Goal: Task Accomplishment & Management: Manage account settings

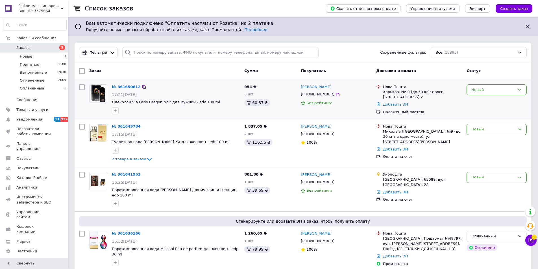
click at [81, 87] on input "checkbox" at bounding box center [82, 87] width 6 height 6
checkbox input "true"
click at [82, 126] on input "checkbox" at bounding box center [82, 127] width 6 height 6
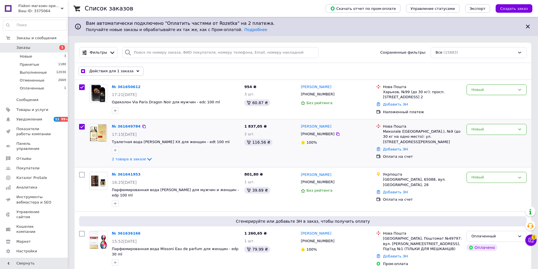
checkbox input "true"
click at [81, 174] on input "checkbox" at bounding box center [82, 175] width 6 height 6
checkbox input "true"
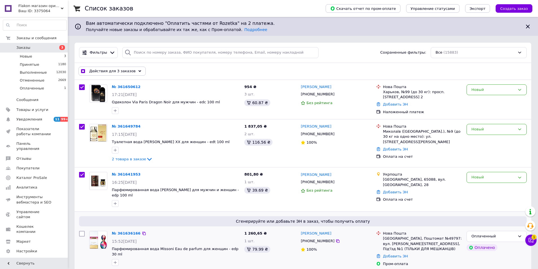
click at [82, 233] on input "checkbox" at bounding box center [82, 234] width 6 height 6
checkbox input "true"
click at [109, 69] on span "Действия для 4 заказов" at bounding box center [112, 71] width 46 height 5
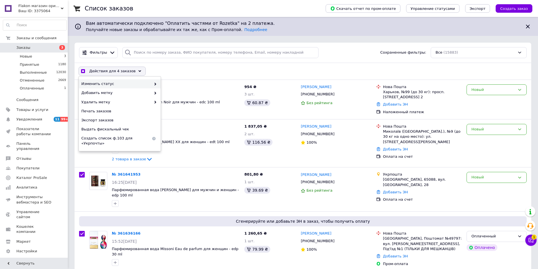
click at [114, 85] on span "Изменить статус" at bounding box center [116, 83] width 70 height 5
checkbox input "true"
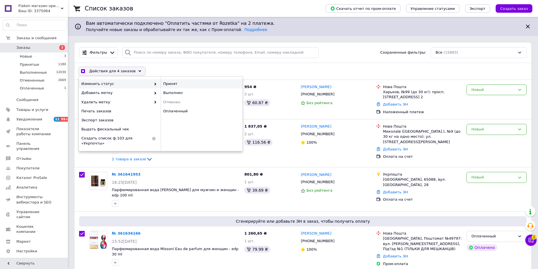
click at [167, 82] on div "Принят" at bounding box center [202, 83] width 82 height 9
checkbox input "false"
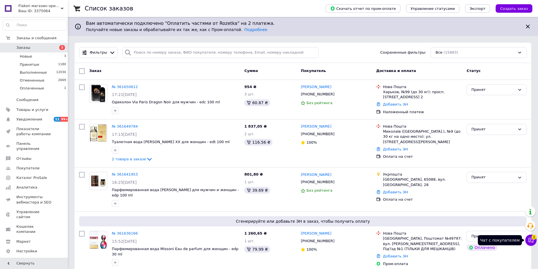
click at [530, 240] on icon at bounding box center [531, 240] width 6 height 6
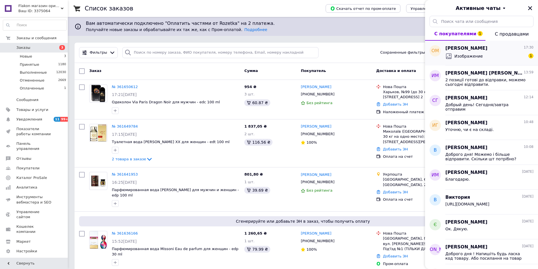
click at [477, 58] on span "Изображение" at bounding box center [468, 56] width 29 height 6
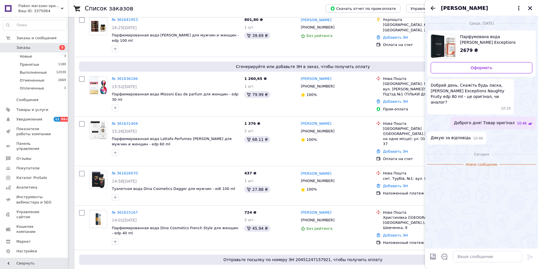
scroll to position [169, 0]
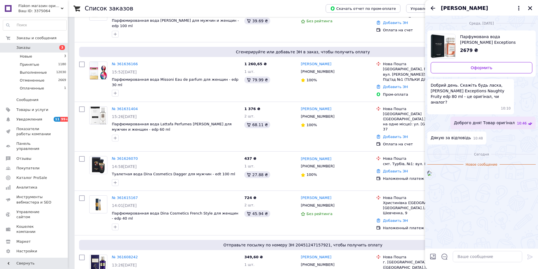
click at [431, 176] on img at bounding box center [429, 173] width 5 height 5
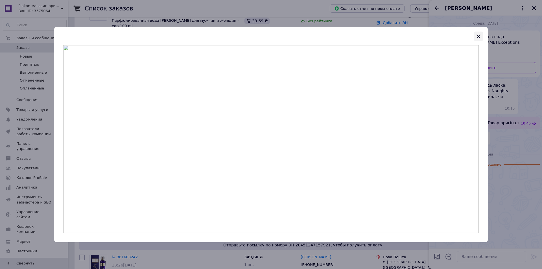
click at [478, 35] on icon "button" at bounding box center [478, 36] width 7 height 7
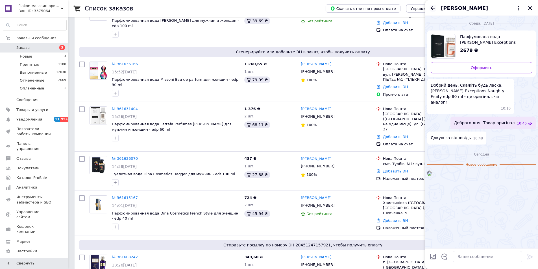
click at [432, 7] on icon "Назад" at bounding box center [432, 8] width 5 height 4
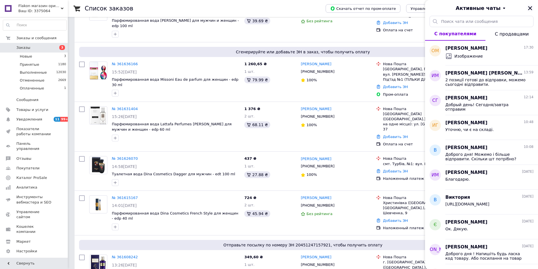
click at [529, 8] on icon "Закрыть" at bounding box center [529, 8] width 5 height 5
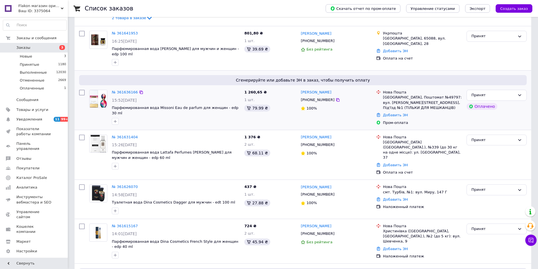
scroll to position [226, 0]
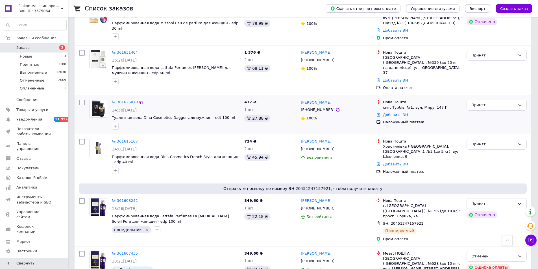
click at [510, 120] on div "Принят" at bounding box center [496, 114] width 65 height 34
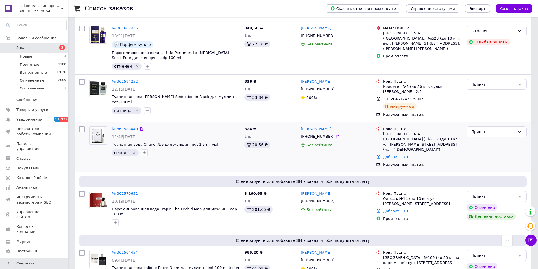
scroll to position [452, 0]
click at [126, 126] on link "№ 361588440" at bounding box center [125, 128] width 26 height 4
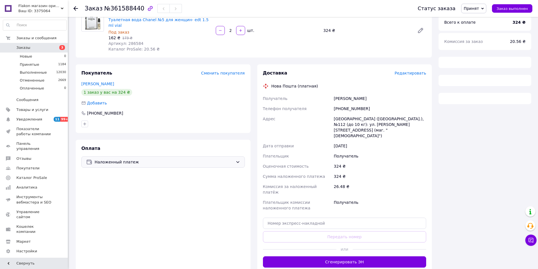
scroll to position [63, 0]
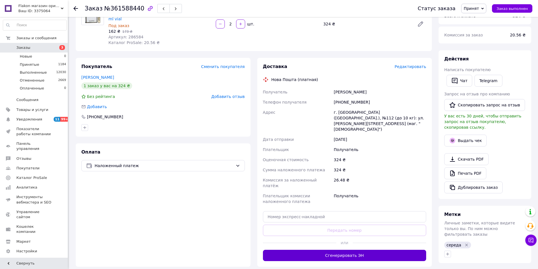
click at [316, 250] on button "Сгенерировать ЭН" at bounding box center [344, 255] width 163 height 11
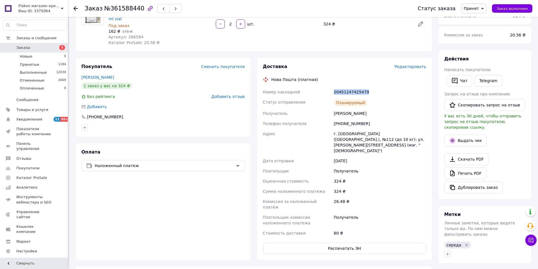
drag, startPoint x: 371, startPoint y: 87, endPoint x: 341, endPoint y: 86, distance: 29.9
click at [325, 87] on div "Номер накладной 20451247425479 Статус отправления Планируемый Получатель Осокін…" at bounding box center [345, 162] width 166 height 151
copy div "Номер накладной 20451247425479"
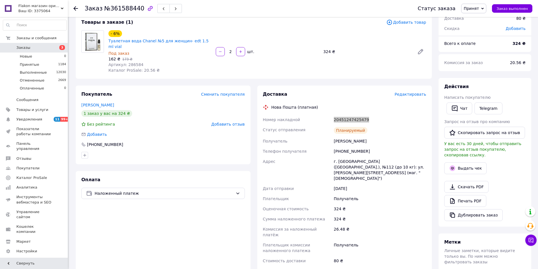
scroll to position [0, 0]
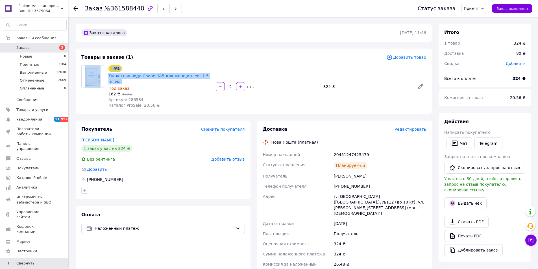
drag, startPoint x: 211, startPoint y: 76, endPoint x: 106, endPoint y: 77, distance: 105.3
click at [106, 77] on div "- 6% Туалетная вода Chanel №5 для женщин- edt 1.5 ml vial Под заказ 162 ₴   173…" at bounding box center [253, 86] width 349 height 43
click at [217, 75] on div "- 6% Туалетная вода Chanel №5 для женщин- edt 1.5 ml vial Под заказ 162 ₴   173…" at bounding box center [267, 86] width 322 height 45
drag, startPoint x: 214, startPoint y: 75, endPoint x: 108, endPoint y: 77, distance: 105.8
click at [108, 77] on div "- 6% Туалетная вода Chanel №5 для женщин- edt 1.5 ml vial Под заказ 162 ₴   173…" at bounding box center [267, 86] width 322 height 45
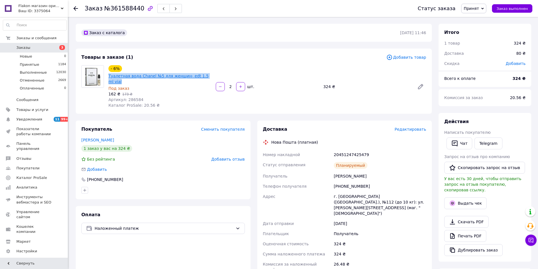
copy link "Туалетная вода Chanel №5 для женщин- edt 1.5 ml vial"
click at [43, 50] on span "Заказы" at bounding box center [34, 47] width 36 height 5
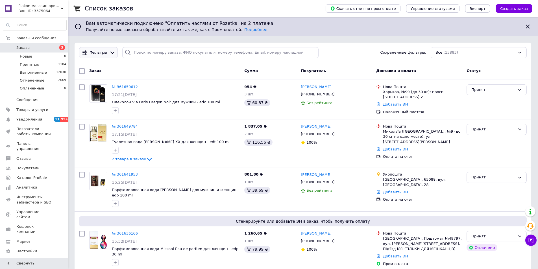
click at [109, 54] on icon at bounding box center [112, 53] width 6 height 6
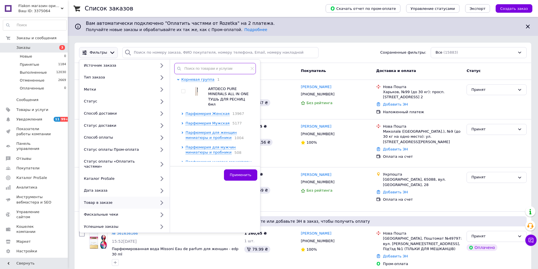
click at [190, 68] on input "text" at bounding box center [215, 68] width 82 height 11
paste input "LINARI DRACO NERO"
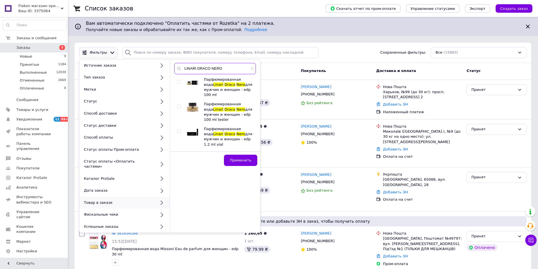
type input "LINARI DRACO NERO"
click at [179, 131] on input "checkbox" at bounding box center [179, 132] width 4 height 4
checkbox input "true"
click at [234, 158] on span "Применить" at bounding box center [240, 160] width 21 height 4
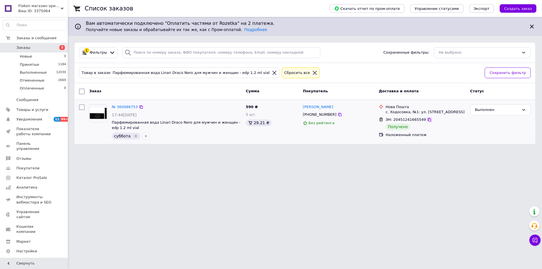
click at [427, 119] on icon at bounding box center [429, 119] width 5 height 5
drag, startPoint x: 423, startPoint y: 120, endPoint x: 411, endPoint y: 135, distance: 19.3
click at [427, 120] on icon at bounding box center [429, 119] width 5 height 5
click at [153, 52] on input "search" at bounding box center [221, 52] width 198 height 11
paste input "+380660187027"
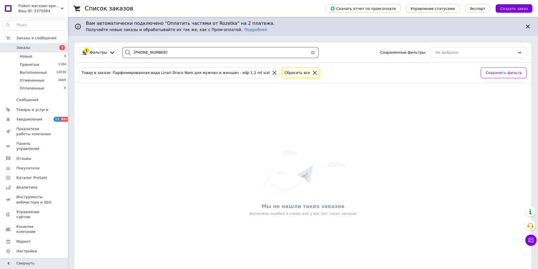
type input "+380660187027"
click at [272, 74] on icon at bounding box center [274, 72] width 5 height 5
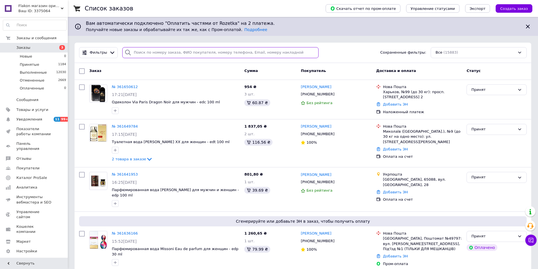
click at [140, 51] on input "search" at bounding box center [220, 52] width 196 height 11
paste input "+380660187027"
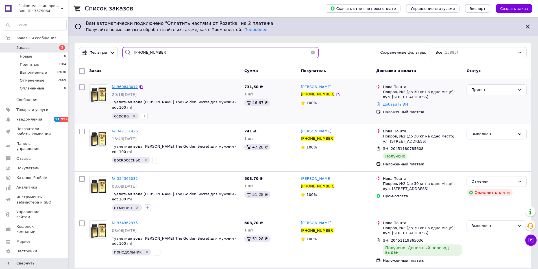
type input "+380660187027"
click at [128, 86] on span "№ 360848012" at bounding box center [125, 87] width 26 height 4
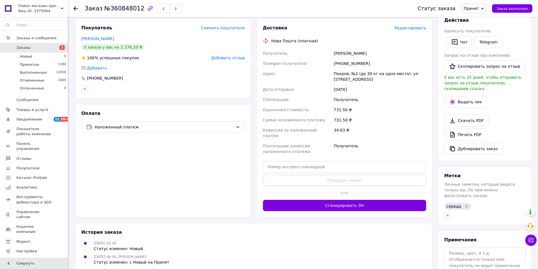
scroll to position [113, 0]
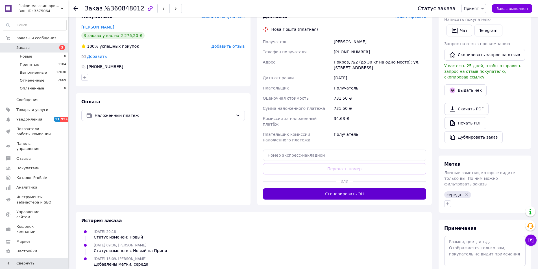
click at [312, 190] on button "Сгенерировать ЭН" at bounding box center [344, 193] width 163 height 11
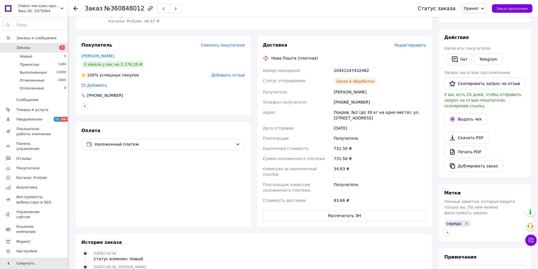
scroll to position [56, 0]
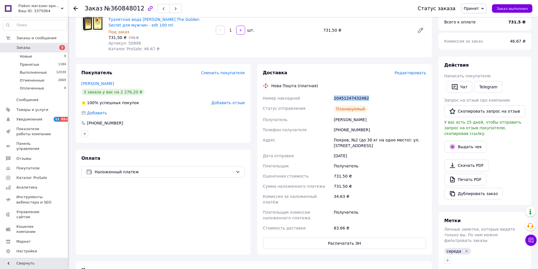
drag, startPoint x: 369, startPoint y: 100, endPoint x: 326, endPoint y: 93, distance: 43.7
click at [304, 92] on div "Доставка Редактировать Нова Пошта (платная) Номер накладной 20451247432482 Стат…" at bounding box center [344, 159] width 163 height 179
copy div "Номер накладной 20451247432482"
click at [24, 50] on span "Заказы" at bounding box center [23, 47] width 14 height 5
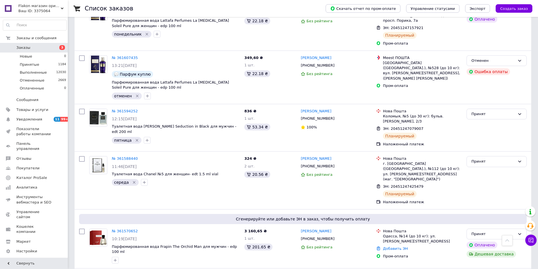
scroll to position [508, 0]
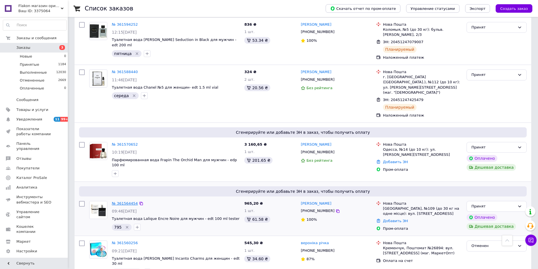
click at [124, 201] on link "№ 361564454" at bounding box center [125, 203] width 26 height 4
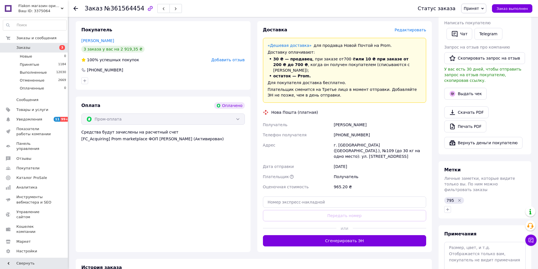
scroll to position [251, 0]
click at [338, 235] on button "Сгенерировать ЭН" at bounding box center [344, 240] width 163 height 11
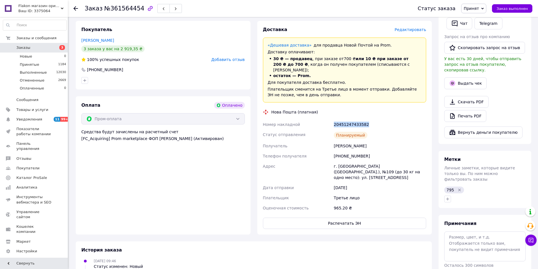
drag, startPoint x: 367, startPoint y: 113, endPoint x: 331, endPoint y: 111, distance: 36.2
click at [329, 119] on div "Номер накладной 20451247433582 Статус отправления Планируемый Получатель Мельни…" at bounding box center [345, 166] width 166 height 94
copy div "Номер накладной 20451247433582"
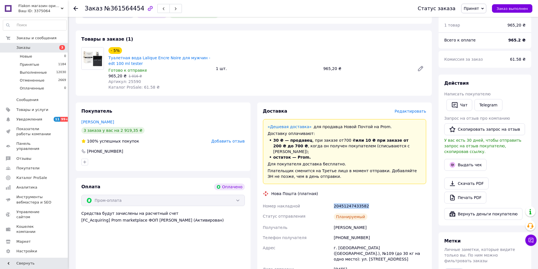
scroll to position [166, 0]
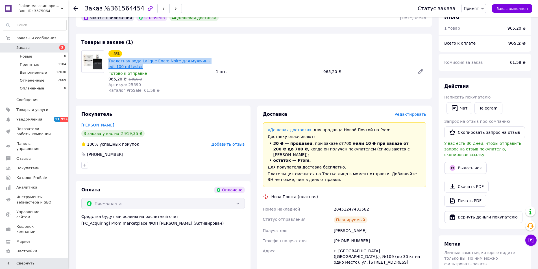
drag, startPoint x: 128, startPoint y: 60, endPoint x: 109, endPoint y: 55, distance: 20.1
click at [109, 58] on span "Туалетная вода Lalique Encre Noire для мужчин - edt 100 ml tester" at bounding box center [159, 63] width 103 height 11
copy link "Туалетная вода Lalique Encre Noire для мужчин - edt 100 ml tester"
click at [18, 49] on span "Заказы" at bounding box center [23, 47] width 14 height 5
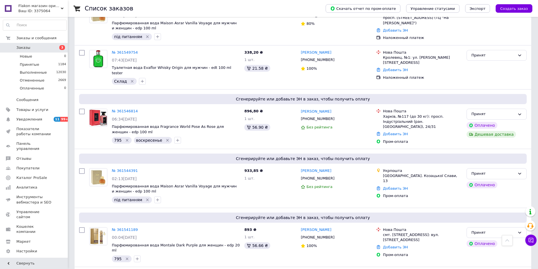
scroll to position [875, 0]
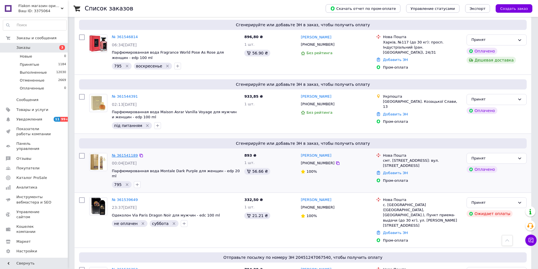
click at [119, 153] on link "№ 361541189" at bounding box center [125, 155] width 26 height 4
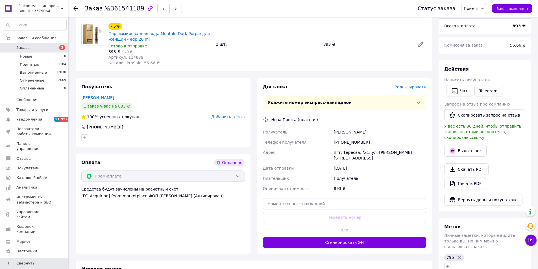
scroll to position [198, 0]
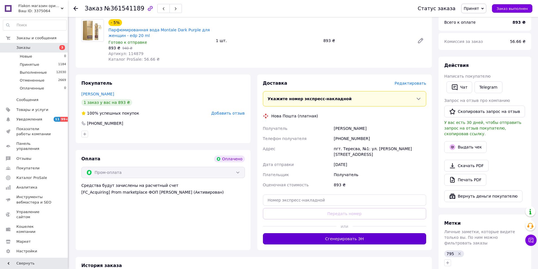
click at [323, 233] on button "Сгенерировать ЭН" at bounding box center [344, 238] width 163 height 11
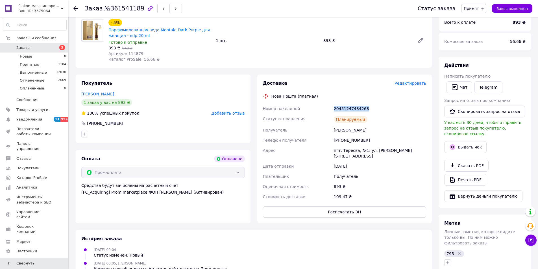
drag, startPoint x: 368, startPoint y: 104, endPoint x: 332, endPoint y: 104, distance: 36.1
click at [332, 104] on div "Номер накладной 20451247434268 Статус отправления Планируемый Получатель Фістер…" at bounding box center [345, 153] width 166 height 98
copy div "Номер накладной 20451247434268"
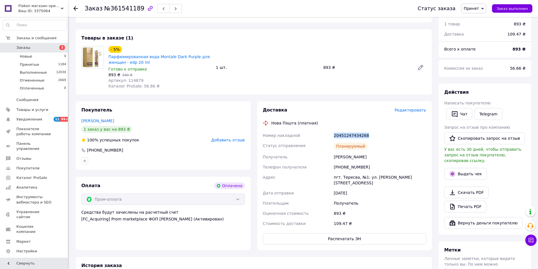
scroll to position [113, 0]
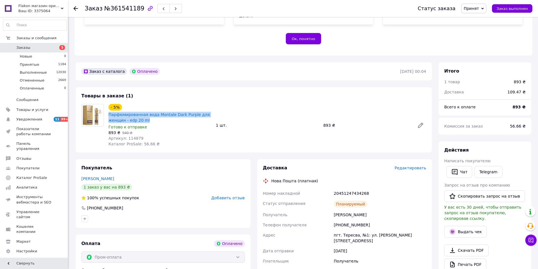
drag, startPoint x: 130, startPoint y: 113, endPoint x: 108, endPoint y: 109, distance: 22.7
click at [108, 111] on div "Парфюмированная вода Montale Dark Purple для женщин - edp 20 ml" at bounding box center [160, 117] width 104 height 12
copy link "Парфюмированная вода Montale Dark Purple для женщин - edp 20 ml"
click at [77, 9] on use at bounding box center [75, 8] width 5 height 5
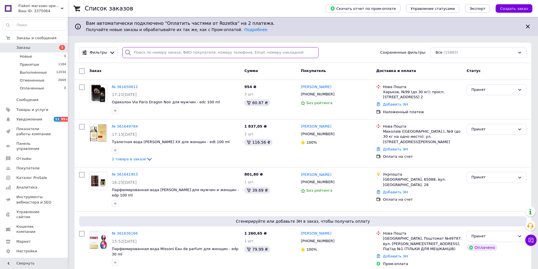
click at [133, 50] on input "search" at bounding box center [220, 52] width 196 height 11
paste input "[PHONE_NUMBER]"
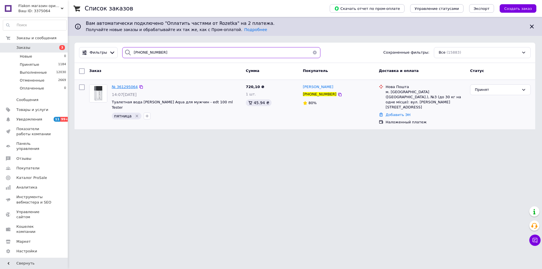
type input "[PHONE_NUMBER]"
click at [128, 86] on span "№ 361295064" at bounding box center [125, 87] width 26 height 4
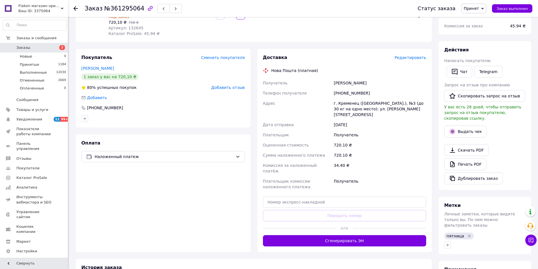
scroll to position [85, 0]
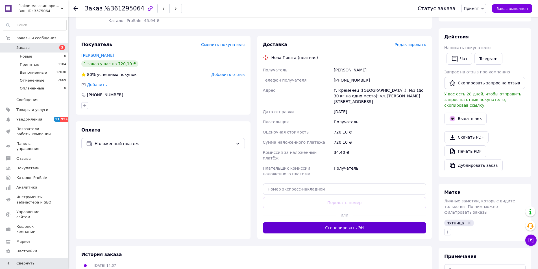
click at [322, 222] on button "Сгенерировать ЭН" at bounding box center [344, 227] width 163 height 11
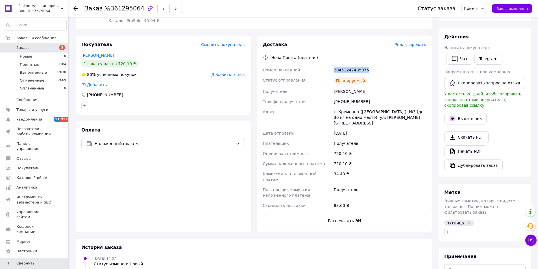
drag, startPoint x: 369, startPoint y: 70, endPoint x: 333, endPoint y: 66, distance: 35.7
click at [333, 66] on div "20451247435075" at bounding box center [379, 70] width 95 height 10
copy div "20451247435075"
click at [29, 47] on span "Заказы" at bounding box center [34, 47] width 36 height 5
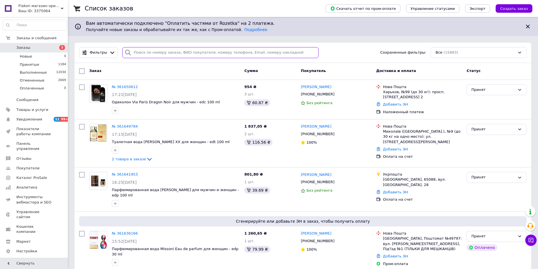
click at [143, 53] on input "search" at bounding box center [220, 52] width 196 height 11
paste input "[PHONE_NUMBER]"
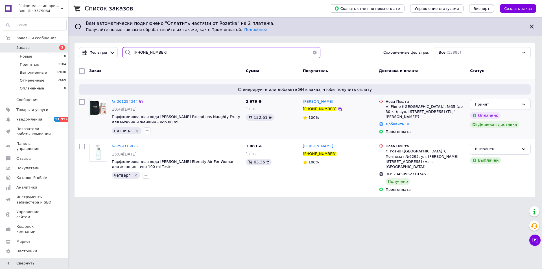
type input "[PHONE_NUMBER]"
click at [125, 101] on span "№ 361254344" at bounding box center [125, 101] width 26 height 4
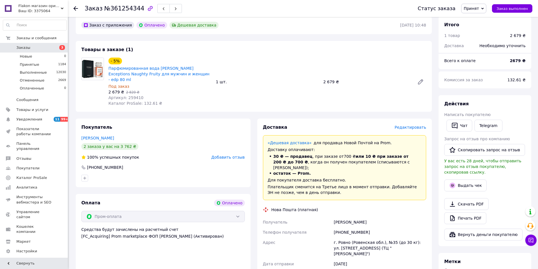
scroll to position [254, 0]
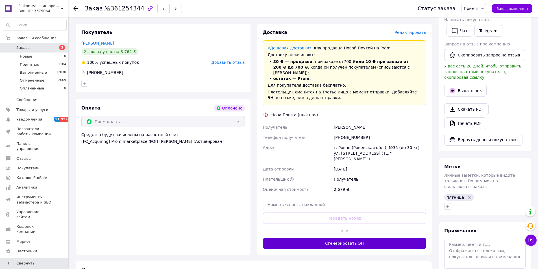
click at [327, 238] on button "Сгенерировать ЭН" at bounding box center [344, 243] width 163 height 11
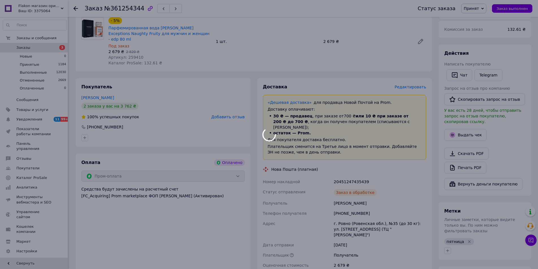
scroll to position [198, 0]
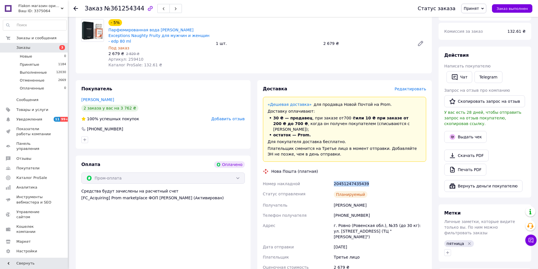
drag, startPoint x: 367, startPoint y: 167, endPoint x: 321, endPoint y: 166, distance: 46.0
click at [321, 179] on div "Номер накладной 20451247435439 Статус отправления Планируемый Получатель Мазуре…" at bounding box center [345, 226] width 166 height 94
copy div "Номер накладной 20451247435439"
click at [76, 8] on icon at bounding box center [75, 8] width 5 height 5
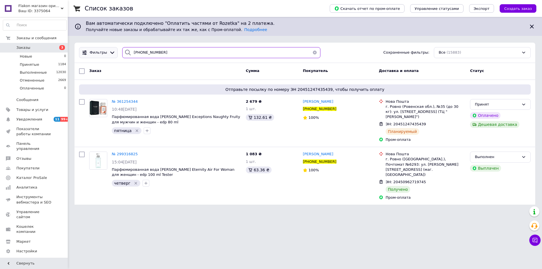
drag, startPoint x: 162, startPoint y: 52, endPoint x: 102, endPoint y: 52, distance: 60.4
click at [102, 52] on div "Фильтры +380672812983 Сохраненные фильтры: Все (15883)" at bounding box center [305, 52] width 456 height 11
paste input "954946554"
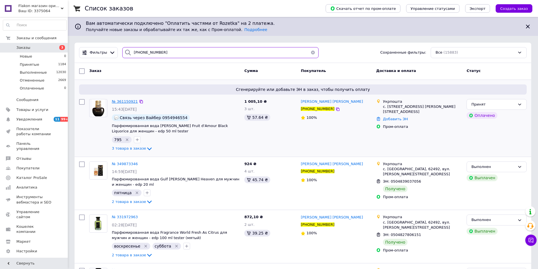
type input "[PHONE_NUMBER]"
click at [126, 100] on span "№ 361150921" at bounding box center [125, 101] width 26 height 4
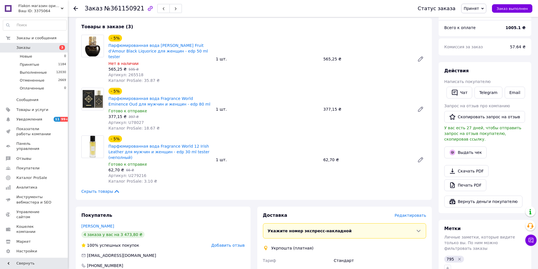
scroll to position [282, 0]
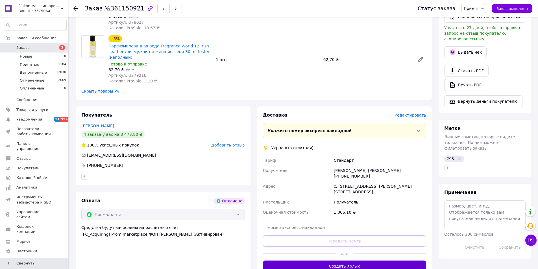
click at [319, 260] on button "Создать ярлык" at bounding box center [344, 265] width 163 height 11
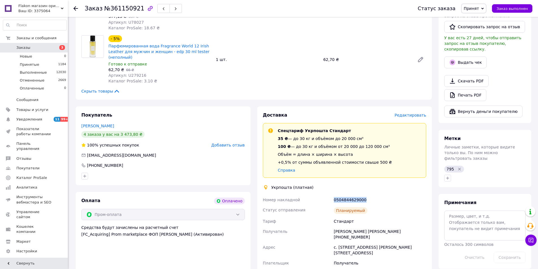
drag, startPoint x: 324, startPoint y: 182, endPoint x: 336, endPoint y: 184, distance: 12.3
click at [321, 195] on div "Номер накладной 0504844629000 Статус отправления Планируемый Тариф Стандарт Пол…" at bounding box center [345, 242] width 166 height 94
copy div "Номер накладной 0504844629000"
click at [30, 49] on span "Заказы" at bounding box center [34, 47] width 36 height 5
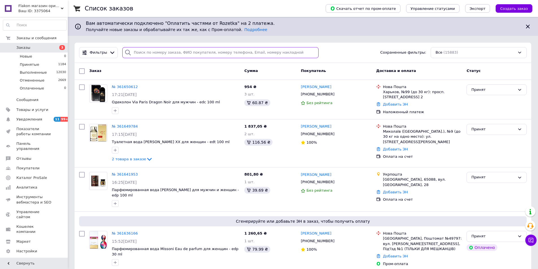
click at [139, 52] on input "search" at bounding box center [220, 52] width 196 height 11
paste input "[PHONE_NUMBER]"
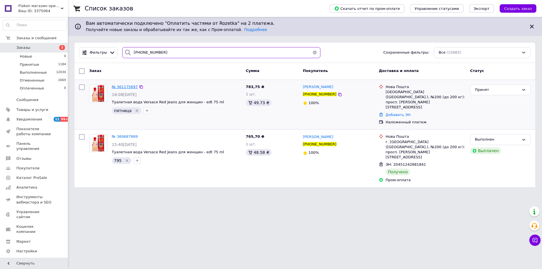
type input "[PHONE_NUMBER]"
click at [123, 85] on span "№ 361175697" at bounding box center [125, 87] width 26 height 4
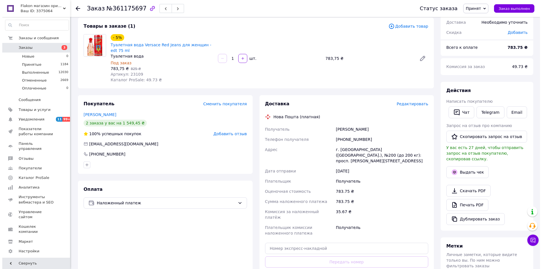
scroll to position [113, 0]
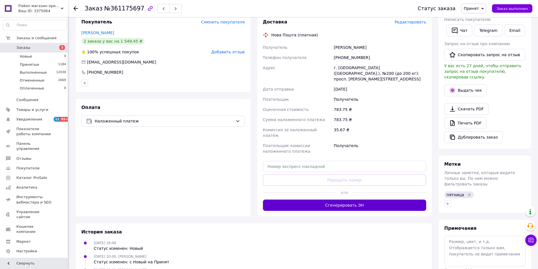
click at [352, 200] on button "Сгенерировать ЭН" at bounding box center [344, 205] width 163 height 11
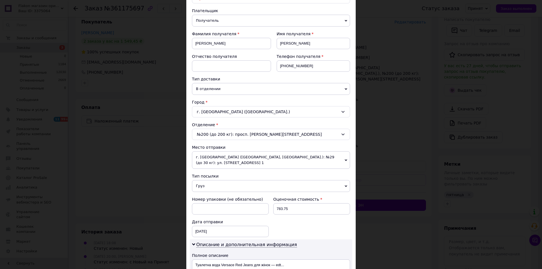
scroll to position [141, 0]
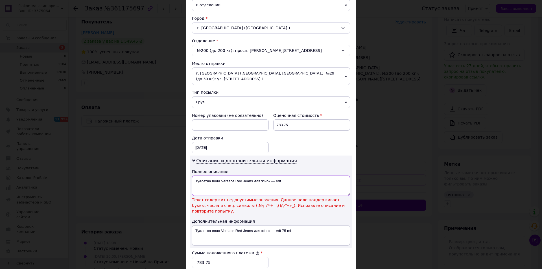
click at [297, 184] on textarea "Туалетна вода Versace Red Jeans для жінок — edt..." at bounding box center [271, 186] width 158 height 20
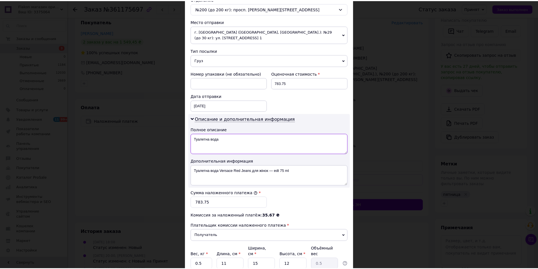
scroll to position [231, 0]
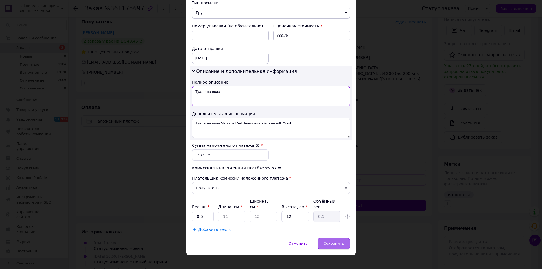
type textarea "Туалетна вода"
click at [335, 241] on span "Сохранить" at bounding box center [333, 243] width 21 height 4
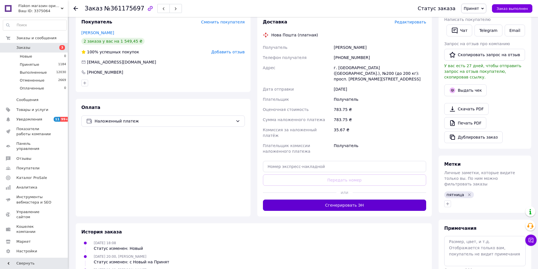
click at [339, 200] on button "Сгенерировать ЭН" at bounding box center [344, 205] width 163 height 11
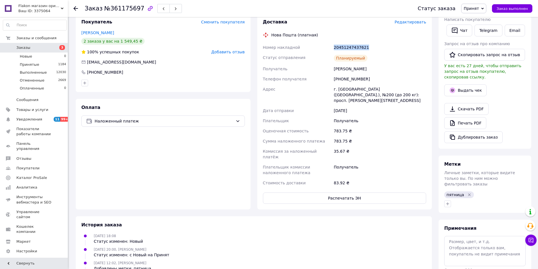
drag, startPoint x: 368, startPoint y: 46, endPoint x: 332, endPoint y: 46, distance: 36.4
click at [332, 46] on div "Номер накладной 20451247437621 Статус отправления Планируемый Получатель Кобзар…" at bounding box center [345, 115] width 166 height 146
click at [22, 48] on span "Заказы" at bounding box center [23, 47] width 14 height 5
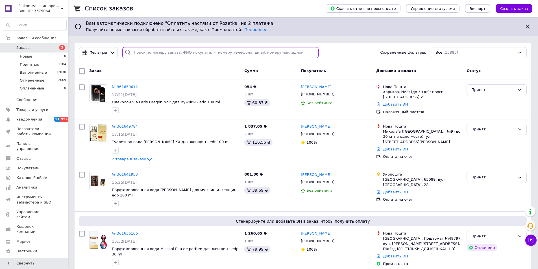
click at [142, 50] on input "search" at bounding box center [220, 52] width 196 height 11
paste input "+380930222677"
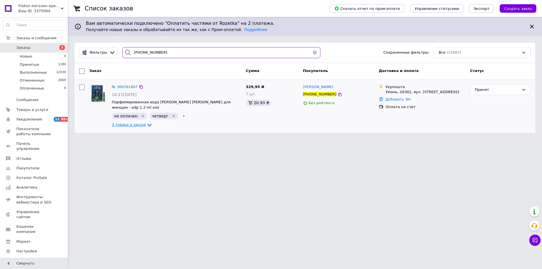
type input "+380930222677"
click at [133, 123] on span "3 товара в заказе" at bounding box center [129, 124] width 34 height 4
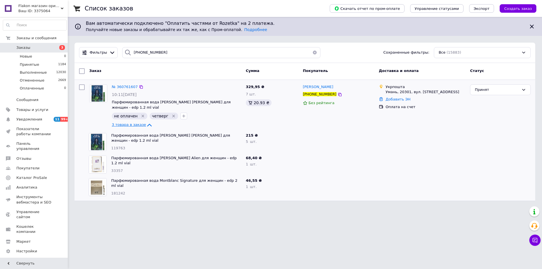
click at [133, 123] on span "3 товара в заказе" at bounding box center [129, 124] width 34 height 4
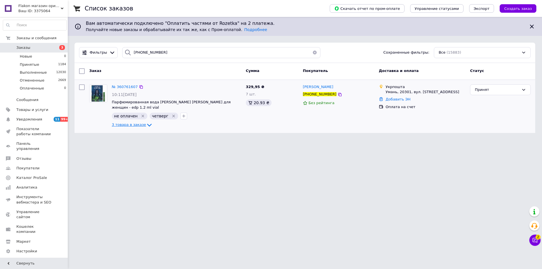
click at [132, 126] on span "3 товара в заказе" at bounding box center [129, 124] width 34 height 4
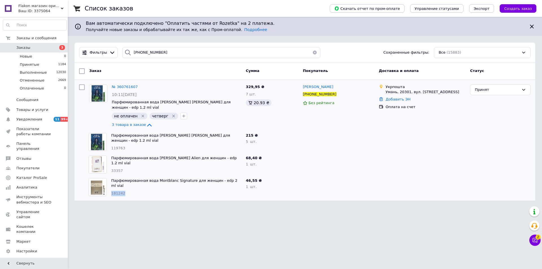
drag, startPoint x: 125, startPoint y: 190, endPoint x: 111, endPoint y: 188, distance: 13.9
click at [111, 191] on div "181242" at bounding box center [176, 193] width 130 height 5
click at [534, 240] on icon at bounding box center [535, 240] width 6 height 6
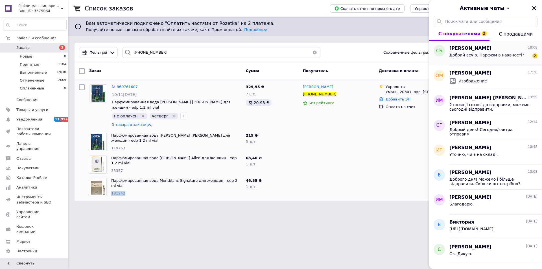
click at [500, 53] on span "Добрий вечір. Парфюм в наявності?" at bounding box center [486, 55] width 75 height 5
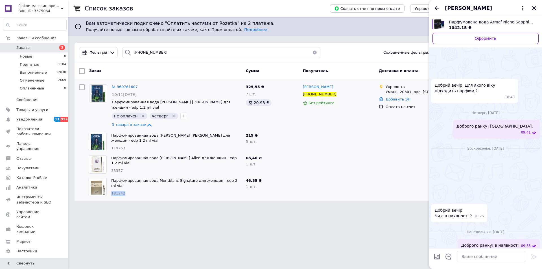
scroll to position [343, 0]
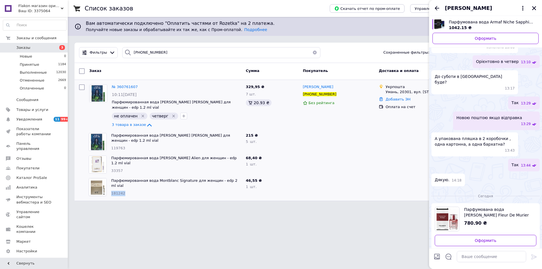
click at [486, 207] on span "Парфумована вода Karl Lagerfeld Fleur De Murier для жінок — edp 50 ml" at bounding box center [498, 212] width 68 height 11
drag, startPoint x: 459, startPoint y: 237, endPoint x: 431, endPoint y: 234, distance: 28.4
click at [431, 262] on div "Добрий вечір. Парфюм в наявності? 18:08" at bounding box center [485, 271] width 108 height 18
click at [468, 256] on textarea at bounding box center [491, 256] width 69 height 11
paste textarea "Добрий вечір"
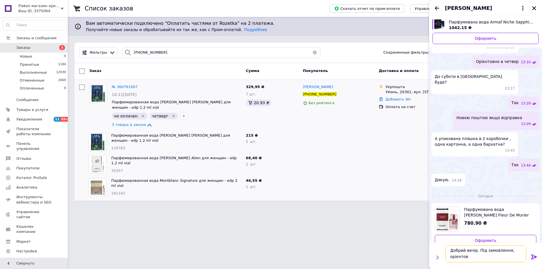
scroll to position [1, 0]
drag, startPoint x: 472, startPoint y: 257, endPoint x: 475, endPoint y: 256, distance: 3.4
click at [475, 256] on textarea "Добрий вечір. Під замовлення, орієнтовно на середу відправка" at bounding box center [485, 253] width 81 height 17
click at [475, 207] on span "Парфумована вода Karl Lagerfeld Fleur De Murier для жінок — edp 50 ml" at bounding box center [498, 212] width 68 height 11
drag, startPoint x: 475, startPoint y: 257, endPoint x: 487, endPoint y: 256, distance: 11.9
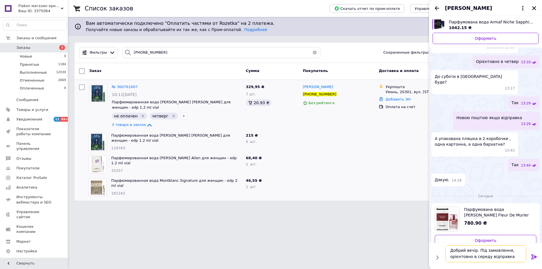
click at [487, 257] on textarea "Добрий вечір. Під замовлення, орієнтовно в середу відправка" at bounding box center [485, 253] width 81 height 17
type textarea "Добрий вечір. Під замовлення, орієнтовно в понеділок відправка"
click at [533, 256] on icon at bounding box center [534, 256] width 7 height 7
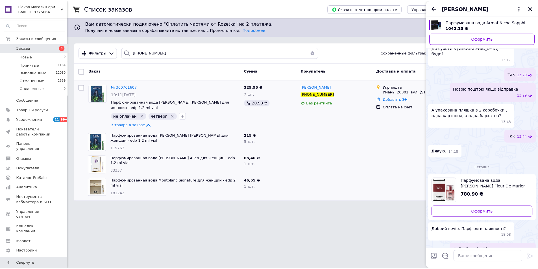
scroll to position [330, 0]
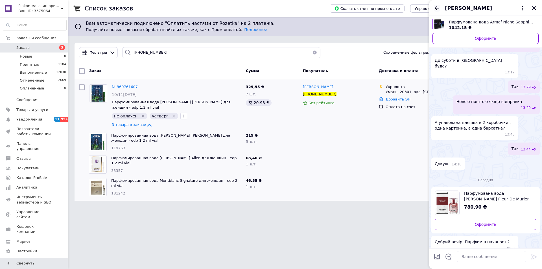
click at [436, 6] on icon "Назад" at bounding box center [436, 8] width 7 height 7
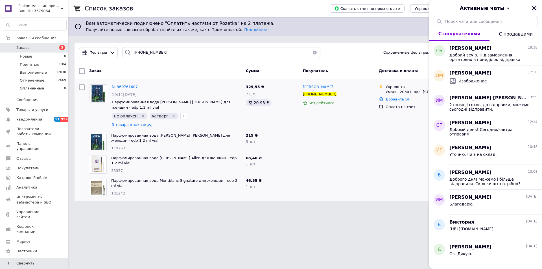
click at [533, 6] on icon "Закрыть" at bounding box center [533, 8] width 5 height 5
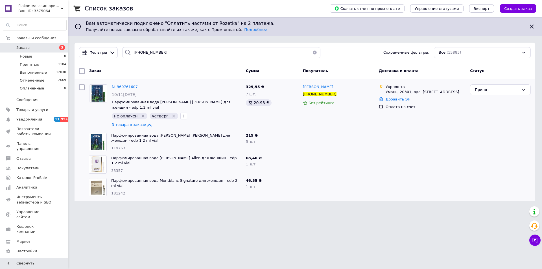
click at [130, 191] on div "181242" at bounding box center [176, 193] width 130 height 5
click at [18, 46] on span "Заказы" at bounding box center [23, 47] width 14 height 5
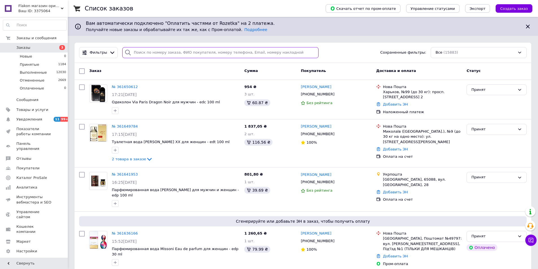
click at [137, 55] on input "search" at bounding box center [220, 52] width 196 height 11
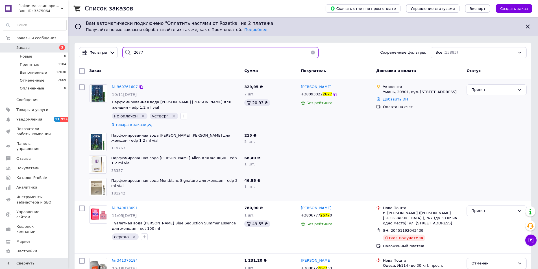
type input "2677"
click at [141, 115] on icon "Удалить метку" at bounding box center [143, 116] width 5 height 5
click at [122, 87] on span "№ 360761607" at bounding box center [125, 87] width 26 height 4
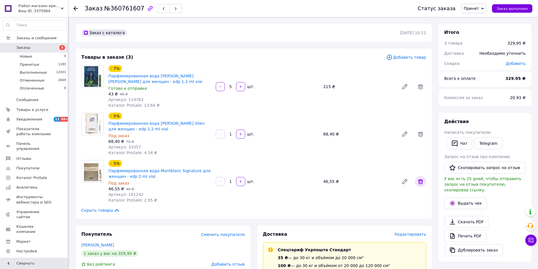
click at [419, 181] on icon at bounding box center [420, 181] width 5 height 5
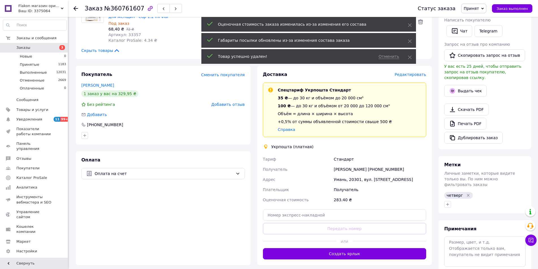
scroll to position [113, 0]
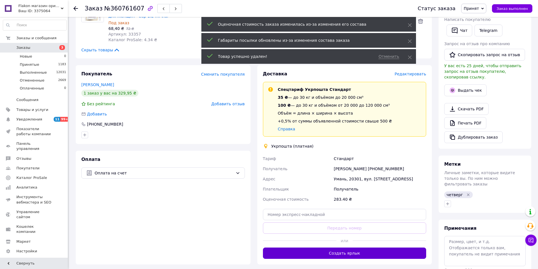
click at [354, 254] on button "Создать ярлык" at bounding box center [344, 252] width 163 height 11
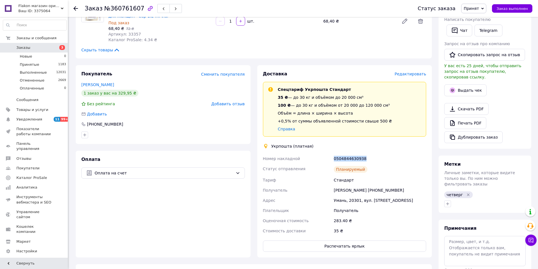
drag, startPoint x: 363, startPoint y: 157, endPoint x: 329, endPoint y: 157, distance: 33.6
click at [323, 158] on div "Номер накладной 0504844630938 Статус отправления Планируемый Тариф Стандарт Пол…" at bounding box center [345, 195] width 166 height 82
drag, startPoint x: 347, startPoint y: 189, endPoint x: 365, endPoint y: 189, distance: 18.6
click at [365, 189] on div "Олеся Кучеренко +380930222677" at bounding box center [379, 190] width 95 height 10
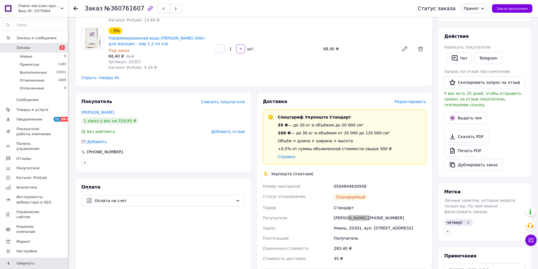
scroll to position [0, 0]
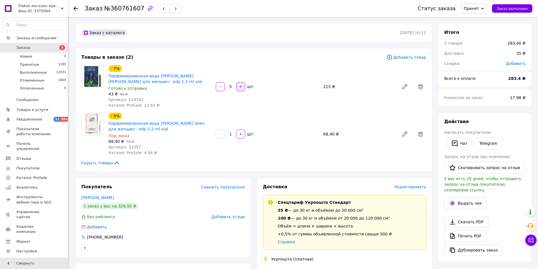
click at [242, 88] on icon "button" at bounding box center [240, 87] width 4 height 4
type input "6"
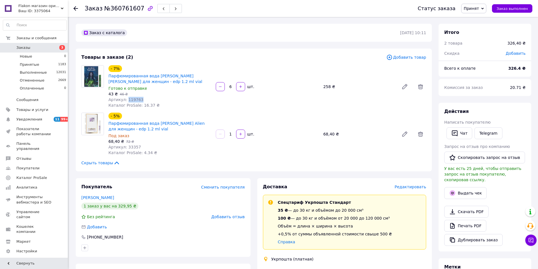
drag, startPoint x: 141, startPoint y: 100, endPoint x: 125, endPoint y: 99, distance: 15.5
click at [125, 99] on div "Артикул: 119763" at bounding box center [159, 100] width 103 height 6
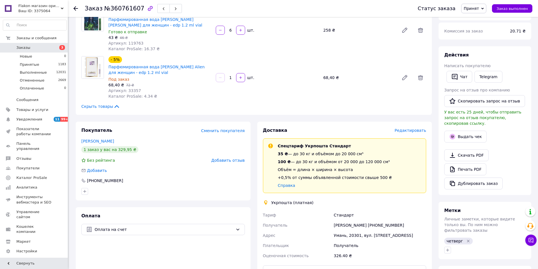
click at [416, 129] on span "Редактировать" at bounding box center [410, 130] width 32 height 5
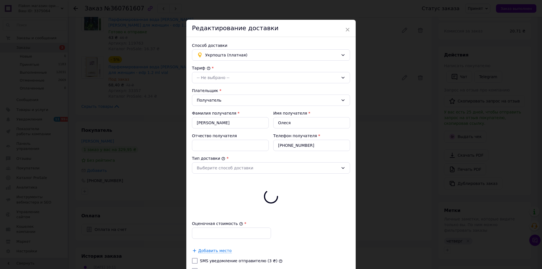
type input "326.4"
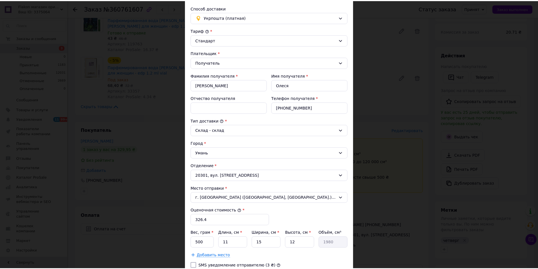
scroll to position [104, 0]
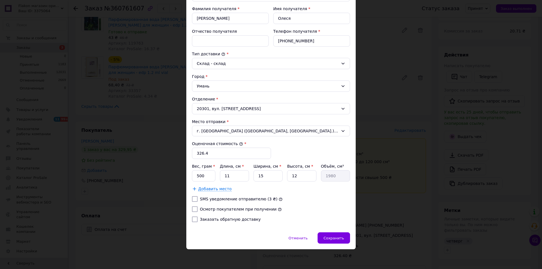
click at [193, 209] on input "Осмотр покупателем при получении" at bounding box center [195, 209] width 6 height 6
checkbox input "true"
click at [334, 237] on span "Сохранить" at bounding box center [333, 238] width 21 height 4
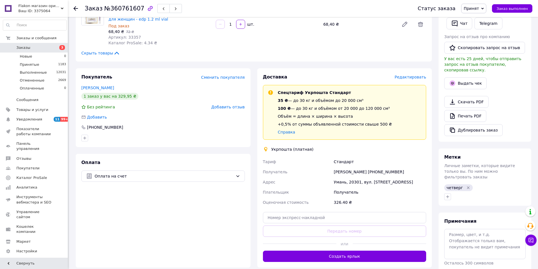
scroll to position [141, 0]
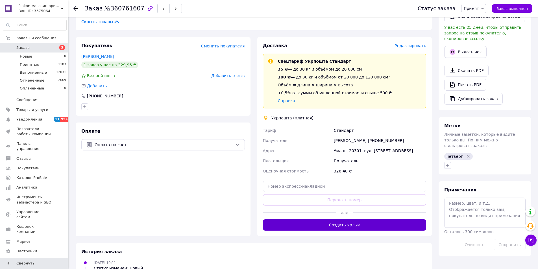
click at [353, 224] on button "Создать ярлык" at bounding box center [344, 224] width 163 height 11
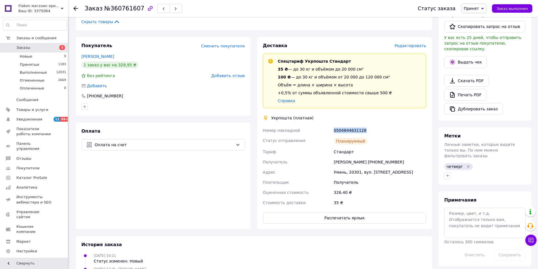
drag, startPoint x: 366, startPoint y: 133, endPoint x: 336, endPoint y: 130, distance: 30.1
click at [331, 132] on div "Номер накладной 0504844631128 Статус отправления Планируемый Тариф Стандарт Пол…" at bounding box center [345, 166] width 166 height 82
click at [26, 46] on span "Заказы" at bounding box center [23, 47] width 14 height 5
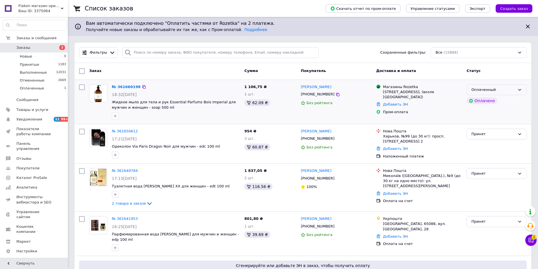
click at [494, 91] on div "Оплаченный" at bounding box center [493, 90] width 44 height 6
click at [492, 100] on li "Принят" at bounding box center [496, 101] width 60 height 10
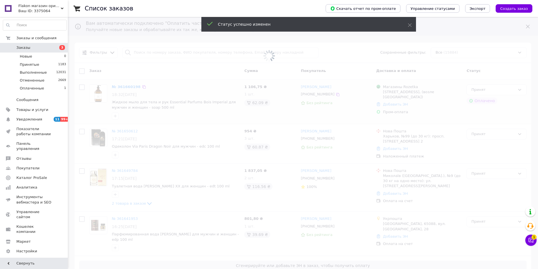
click at [143, 56] on span at bounding box center [269, 56] width 538 height 112
click at [143, 54] on span at bounding box center [269, 56] width 538 height 112
click at [143, 52] on span at bounding box center [269, 56] width 538 height 112
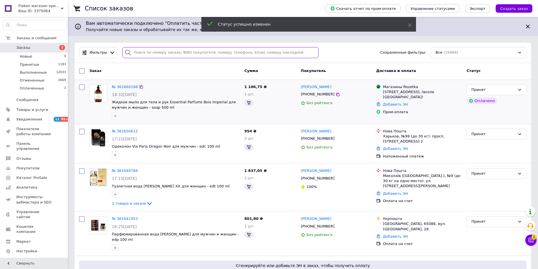
click at [143, 52] on input "search" at bounding box center [220, 52] width 196 height 11
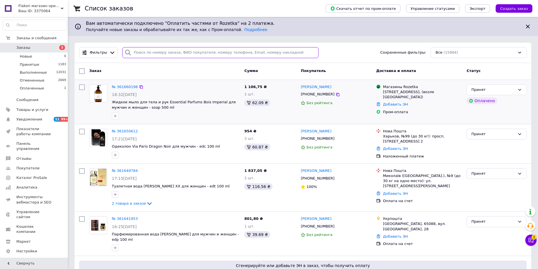
paste input "[PHONE_NUMBER]"
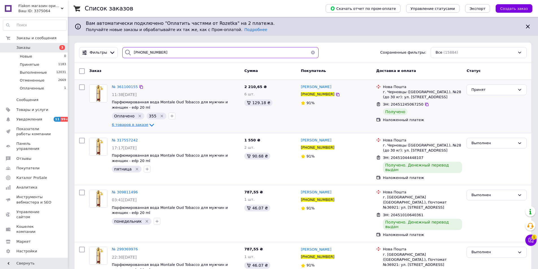
type input "[PHONE_NUMBER]"
click at [133, 126] on span "6 товаров в заказе" at bounding box center [130, 124] width 36 height 4
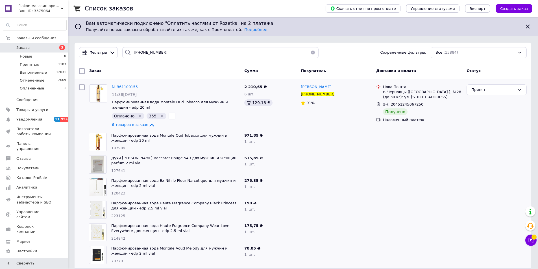
scroll to position [28, 0]
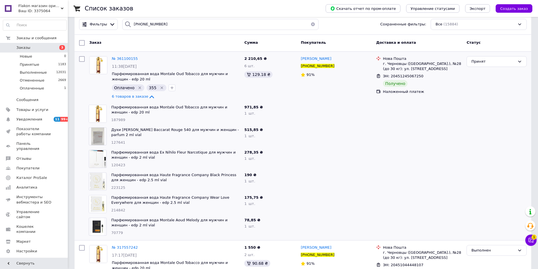
click at [25, 48] on span "Заказы" at bounding box center [23, 47] width 14 height 5
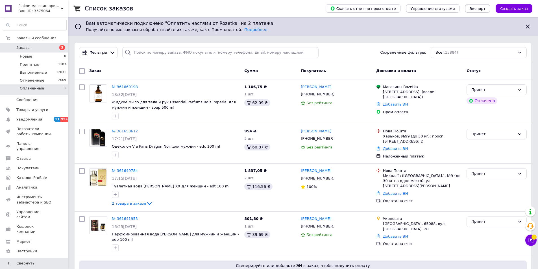
click at [35, 90] on span "Оплаченные" at bounding box center [32, 88] width 24 height 5
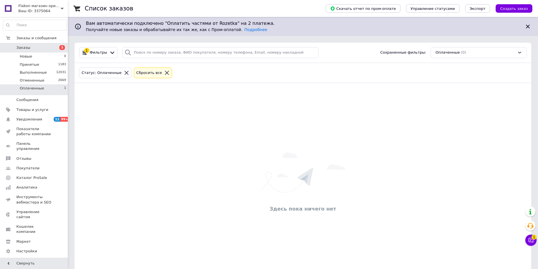
click at [25, 47] on span "Заказы" at bounding box center [23, 47] width 14 height 5
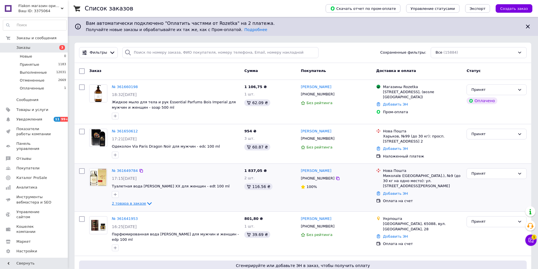
click at [125, 201] on link "2 товара в заказе" at bounding box center [132, 203] width 41 height 4
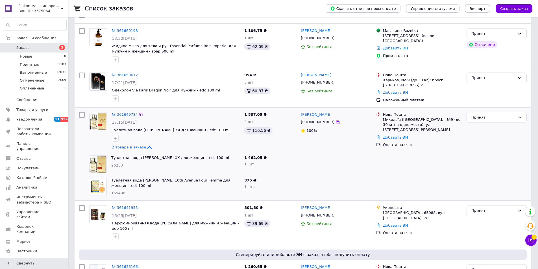
scroll to position [56, 0]
click at [123, 147] on span "2 товара в заказе" at bounding box center [129, 147] width 34 height 4
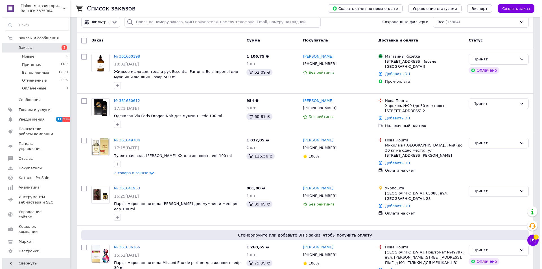
scroll to position [0, 0]
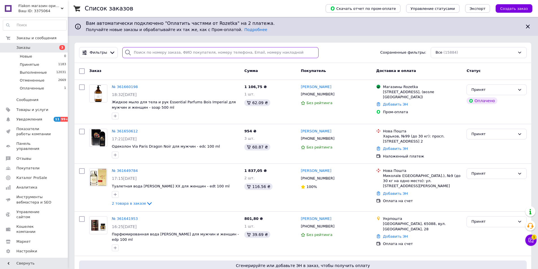
click at [144, 52] on input "search" at bounding box center [220, 52] width 196 height 11
paste input "Сімачов"
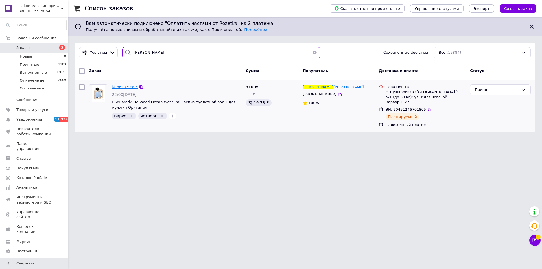
type input "Сімачов"
click at [124, 87] on span "№ 361039395" at bounding box center [125, 87] width 26 height 4
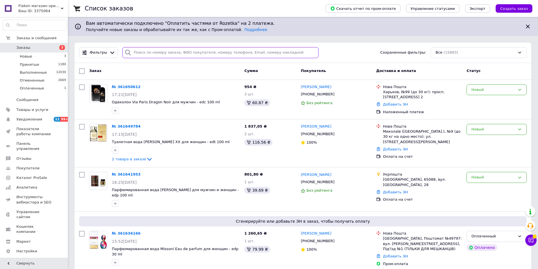
click at [137, 49] on input "search" at bounding box center [220, 52] width 196 height 11
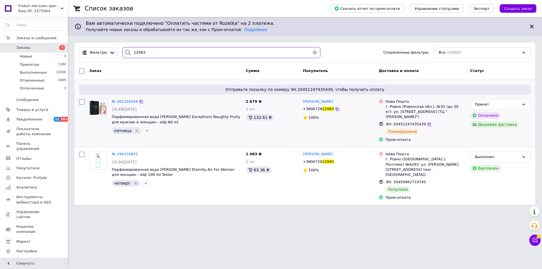
type input "12983"
click at [350, 128] on div "Олена Мазурець +3806728 12983 100%" at bounding box center [339, 121] width 76 height 48
click at [130, 211] on html "Flakon магазин оригинальной парфюмерии Ваш ID: 3375064 Сайт Flakon магазин ориг…" at bounding box center [271, 105] width 542 height 211
click at [21, 47] on span "Заказы" at bounding box center [23, 47] width 14 height 5
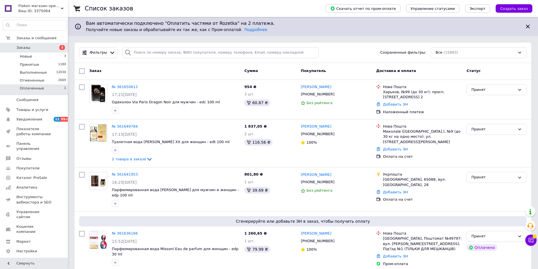
click at [24, 89] on span "Оплаченные" at bounding box center [32, 88] width 24 height 5
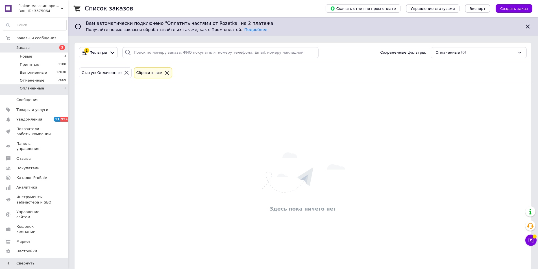
click at [32, 47] on span "Заказы" at bounding box center [34, 47] width 36 height 5
